Goal: Manage account settings

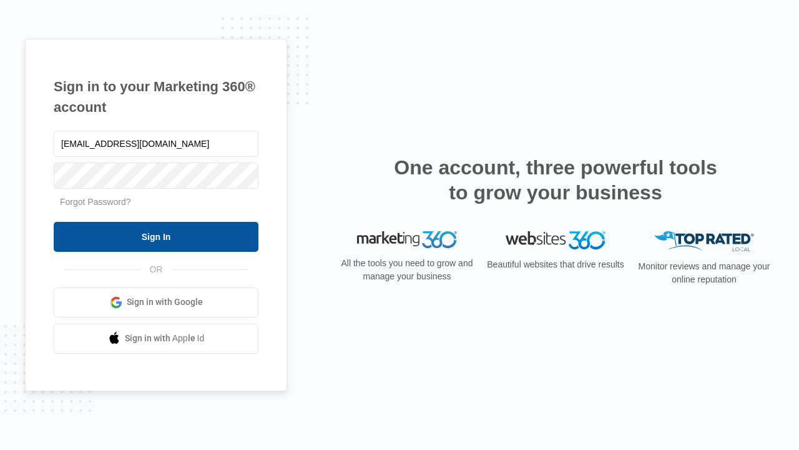
click at [156, 236] on input "Sign In" at bounding box center [156, 237] width 205 height 30
